Goal: Transaction & Acquisition: Download file/media

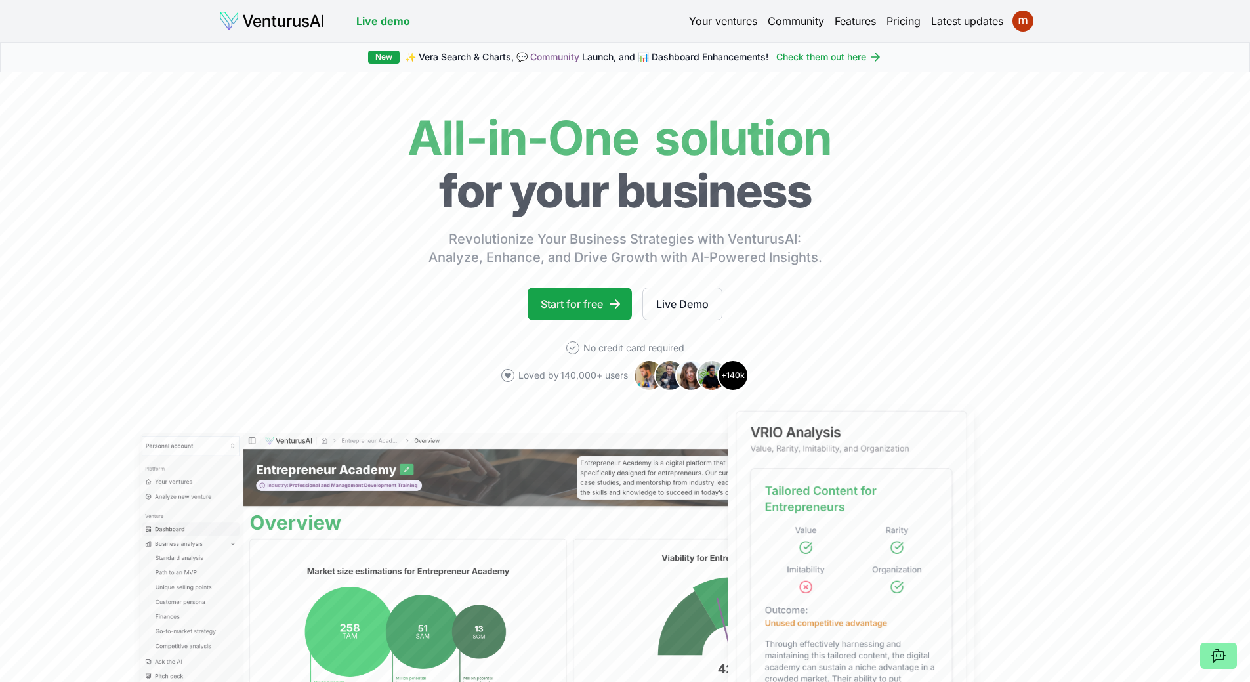
click at [705, 20] on link "Your ventures" at bounding box center [723, 21] width 68 height 16
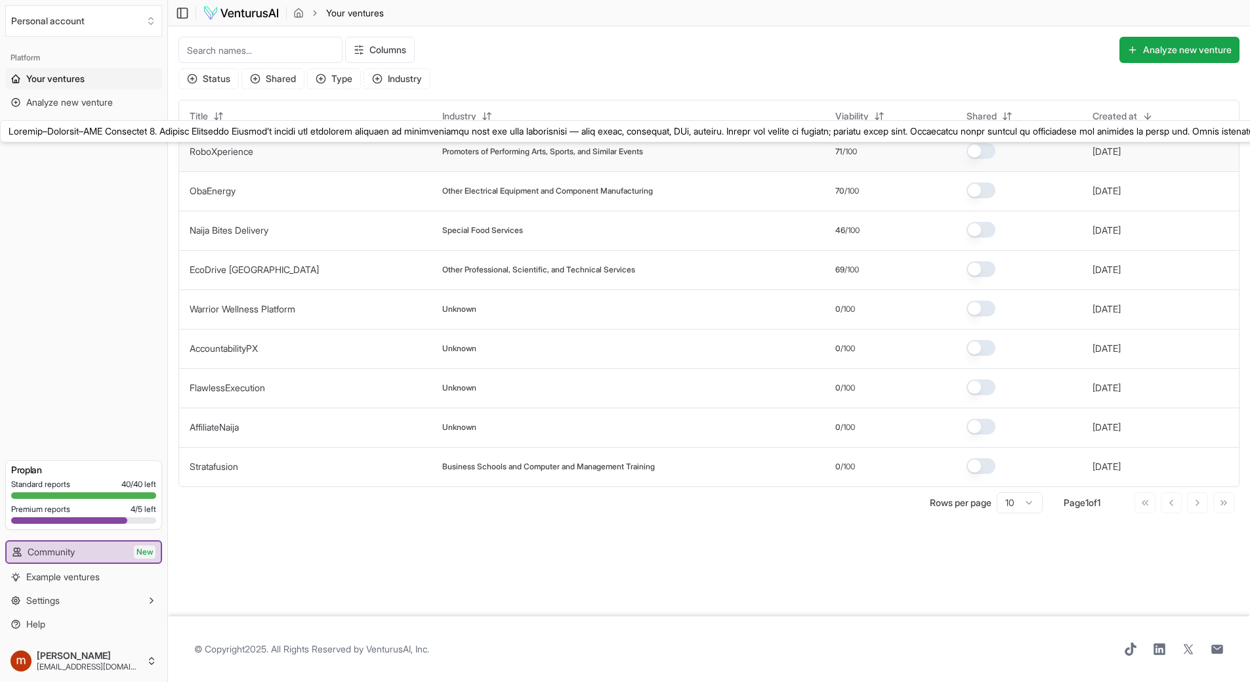
click at [243, 149] on link "RoboXperience" at bounding box center [222, 151] width 64 height 11
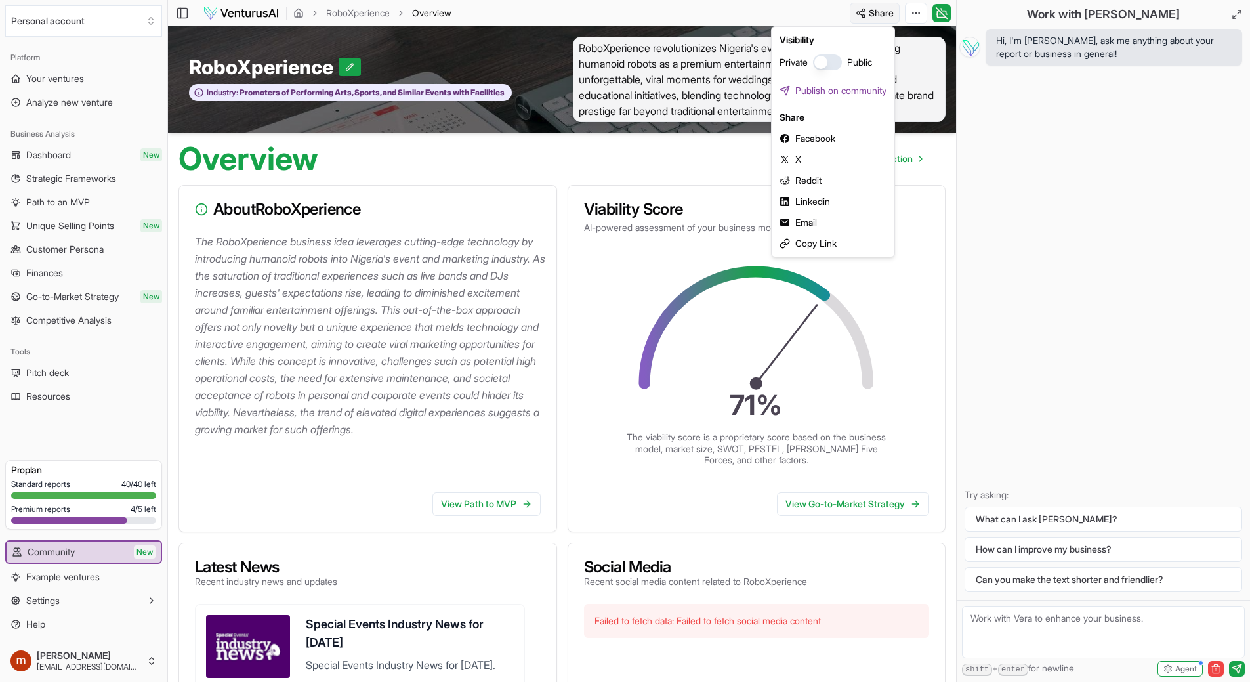
click at [869, 12] on html "We value your privacy We use cookies to enhance your browsing experience, serve…" at bounding box center [625, 341] width 1250 height 682
click at [916, 10] on html "We value your privacy We use cookies to enhance your browsing experience, serve…" at bounding box center [625, 341] width 1250 height 682
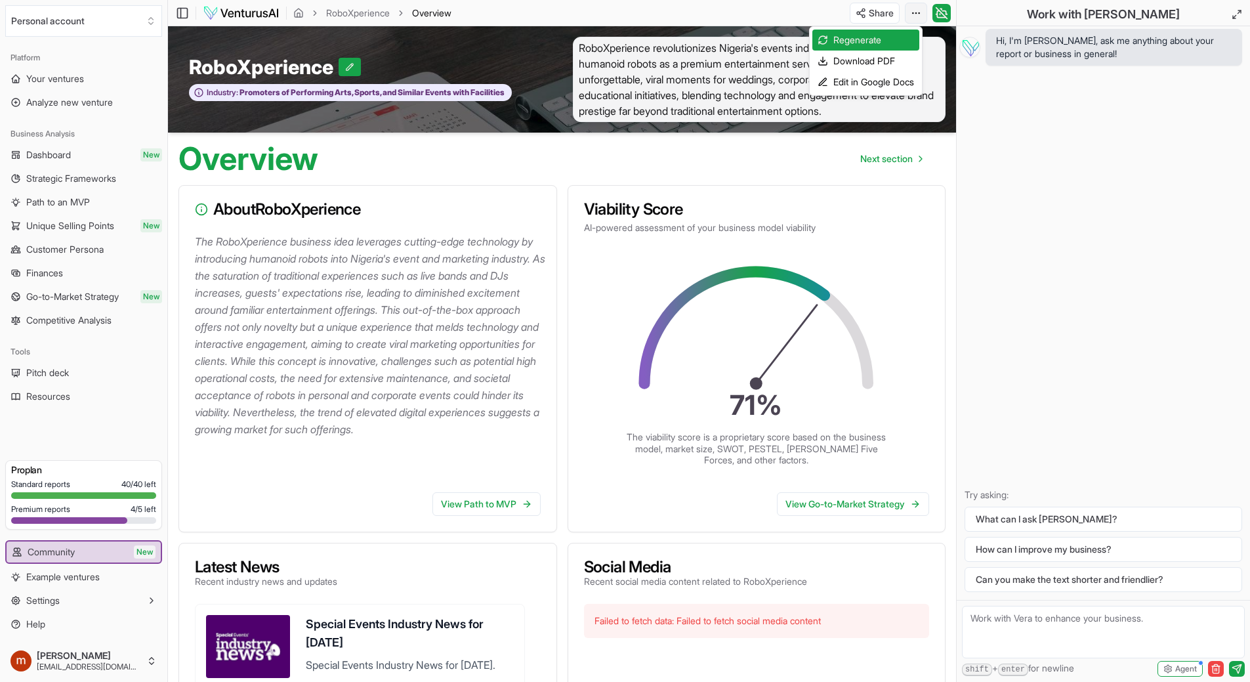
click at [916, 9] on html "We value your privacy We use cookies to enhance your browsing experience, serve…" at bounding box center [625, 341] width 1250 height 682
click at [871, 64] on div "Download PDF" at bounding box center [865, 61] width 107 height 21
